Goal: Task Accomplishment & Management: Use online tool/utility

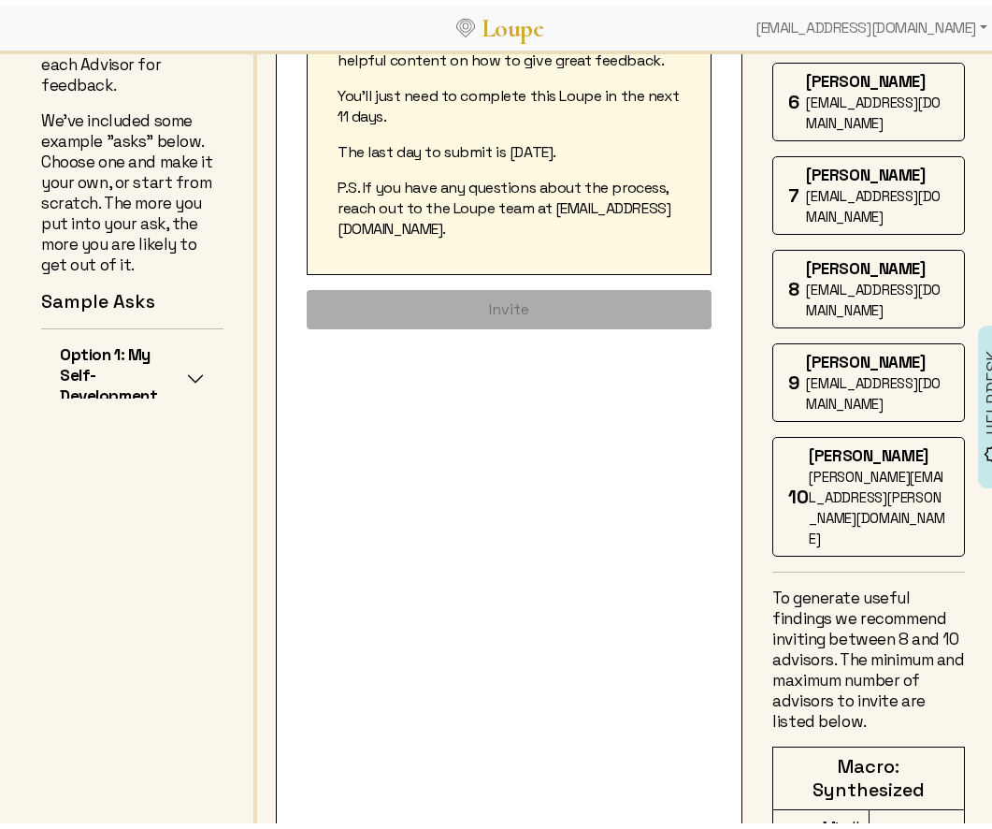
scroll to position [697, 0]
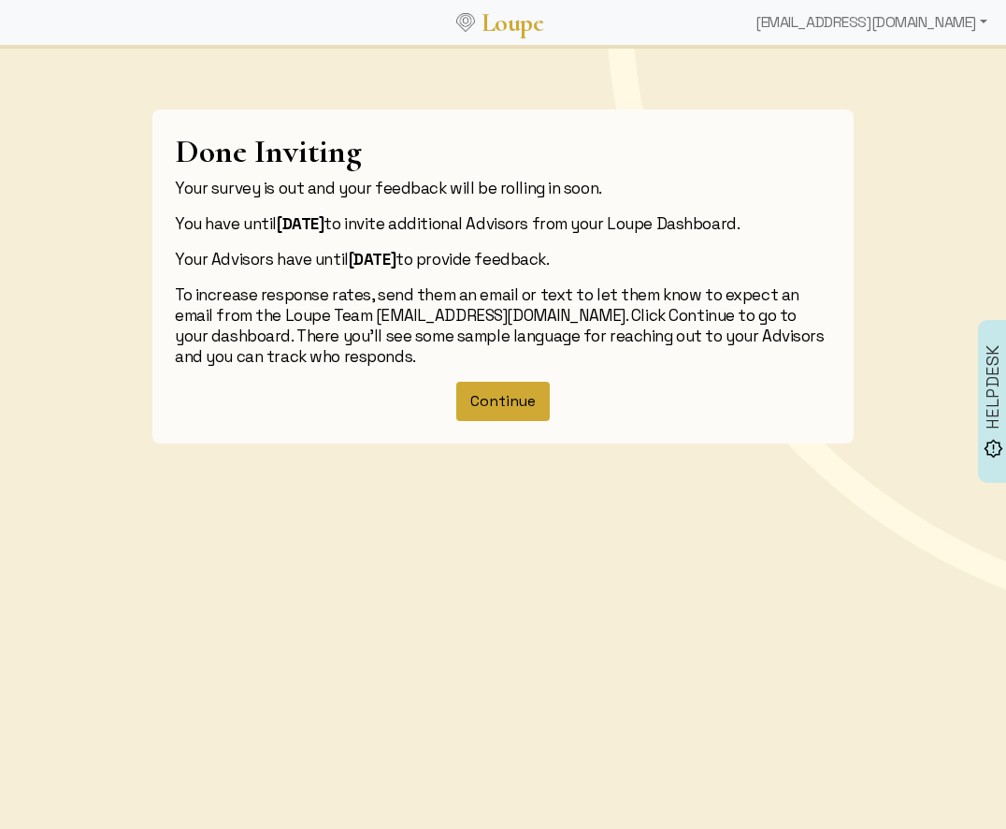
click at [517, 413] on button "Continue" at bounding box center [503, 401] width 94 height 39
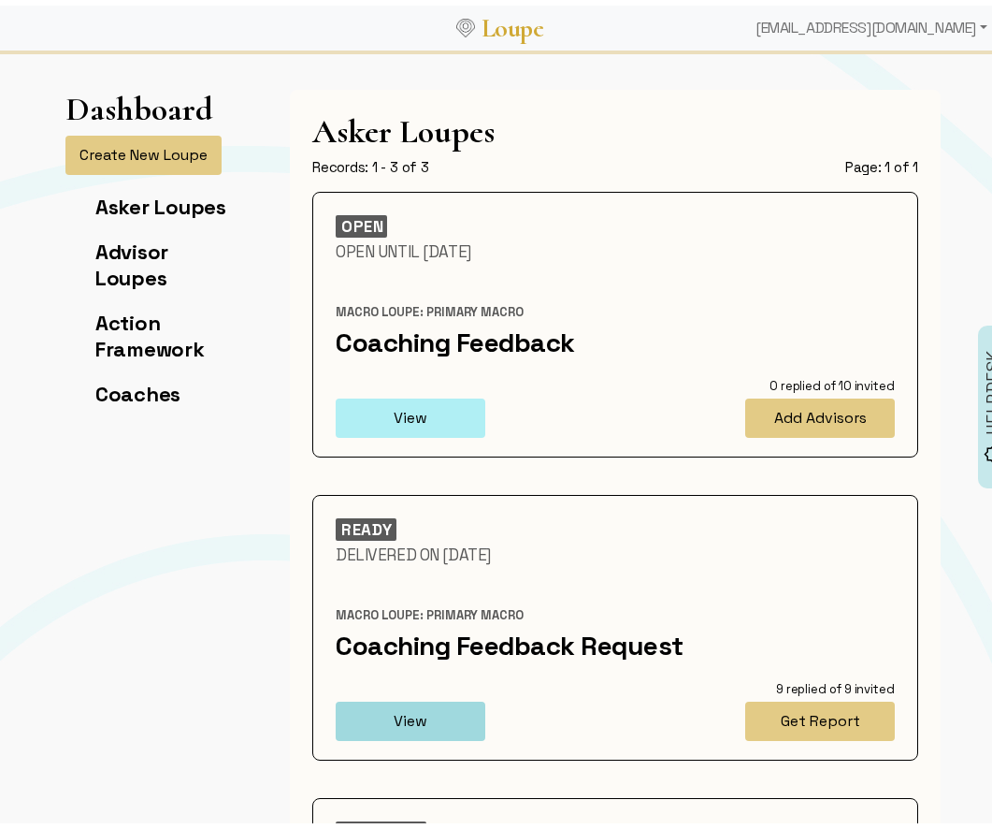
click at [418, 409] on button "View" at bounding box center [411, 412] width 150 height 39
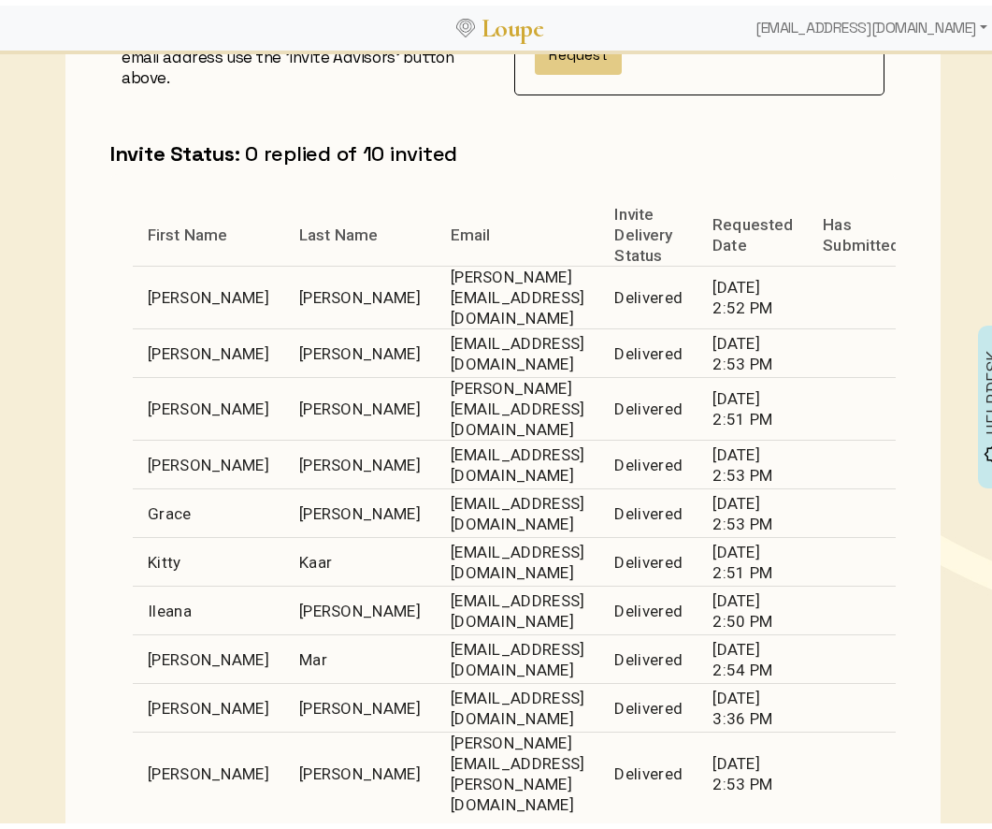
scroll to position [748, 0]
